Goal: Find specific page/section: Find specific page/section

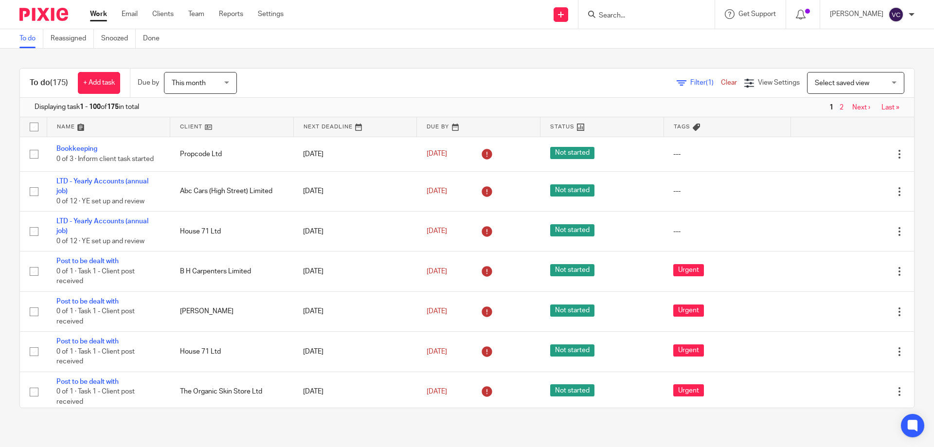
click at [601, 9] on div at bounding box center [644, 14] width 113 height 12
click at [615, 14] on input "Search" at bounding box center [642, 16] width 88 height 9
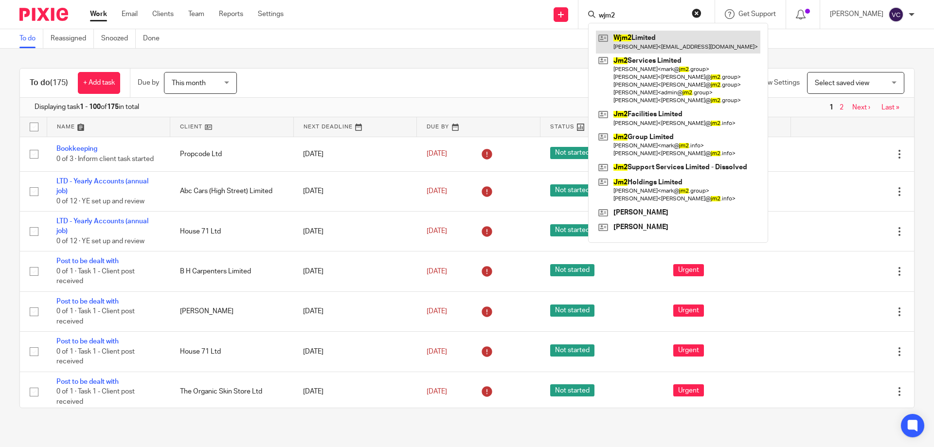
type input "wjm2"
click at [674, 46] on link at bounding box center [678, 42] width 164 height 22
